Goal: Transaction & Acquisition: Download file/media

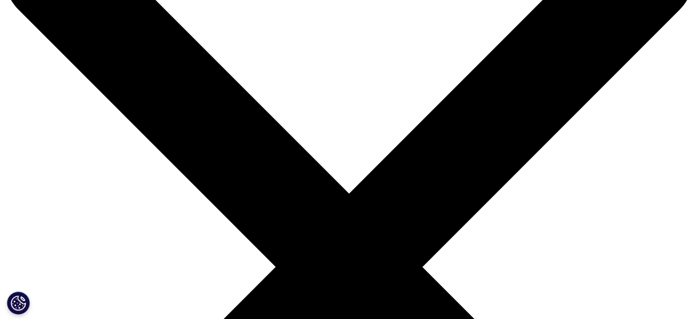
scroll to position [92, 0]
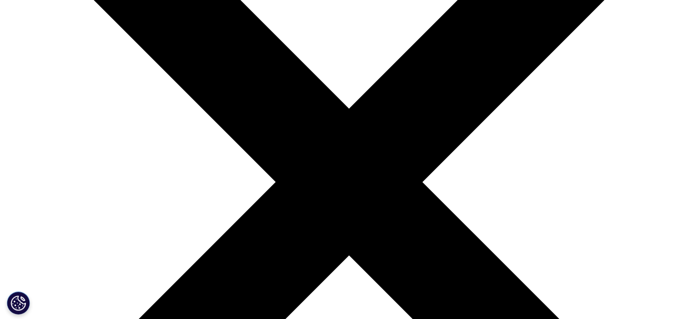
scroll to position [183, 0]
